Goal: Check status: Check status

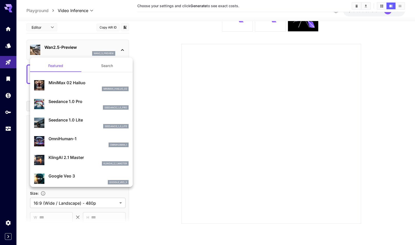
click at [72, 36] on div at bounding box center [207, 122] width 415 height 245
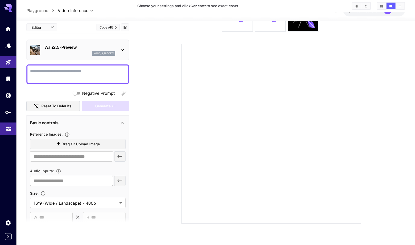
click at [8, 128] on icon "Usage" at bounding box center [9, 127] width 6 height 6
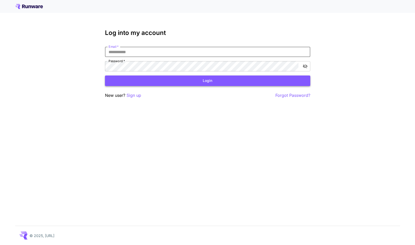
type input "**********"
click at [207, 81] on button "Login" at bounding box center [207, 80] width 205 height 11
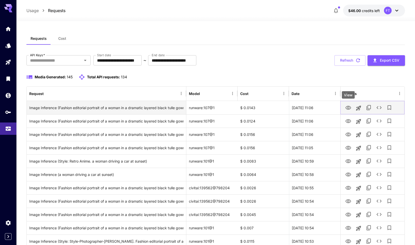
click at [346, 107] on icon "View" at bounding box center [348, 108] width 6 height 4
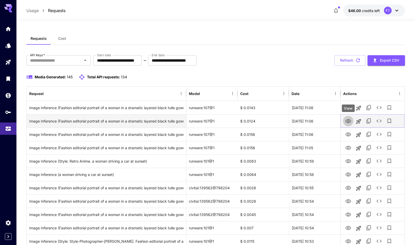
click at [349, 120] on icon "View" at bounding box center [348, 121] width 6 height 4
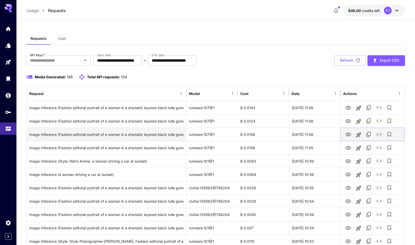
click at [347, 134] on icon "View" at bounding box center [348, 134] width 6 height 6
